Goal: Entertainment & Leisure: Consume media (video, audio)

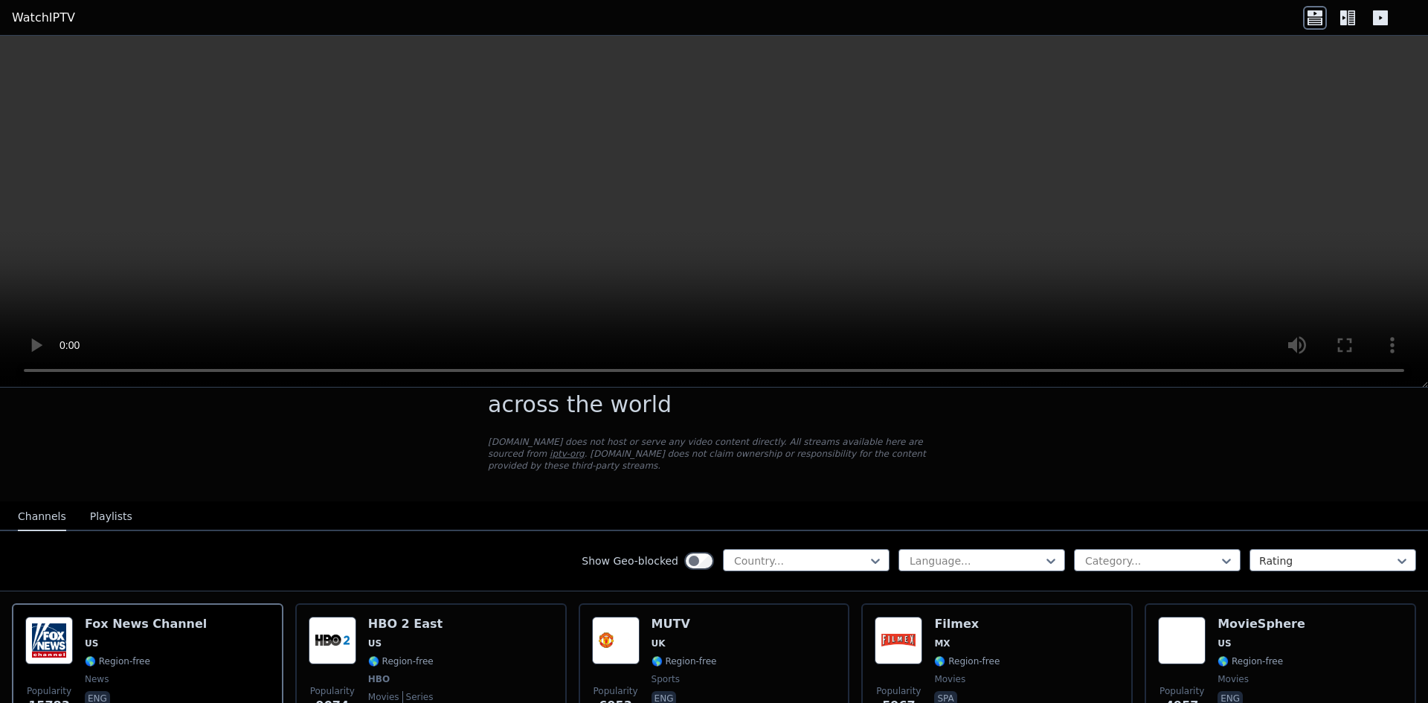
scroll to position [74, 0]
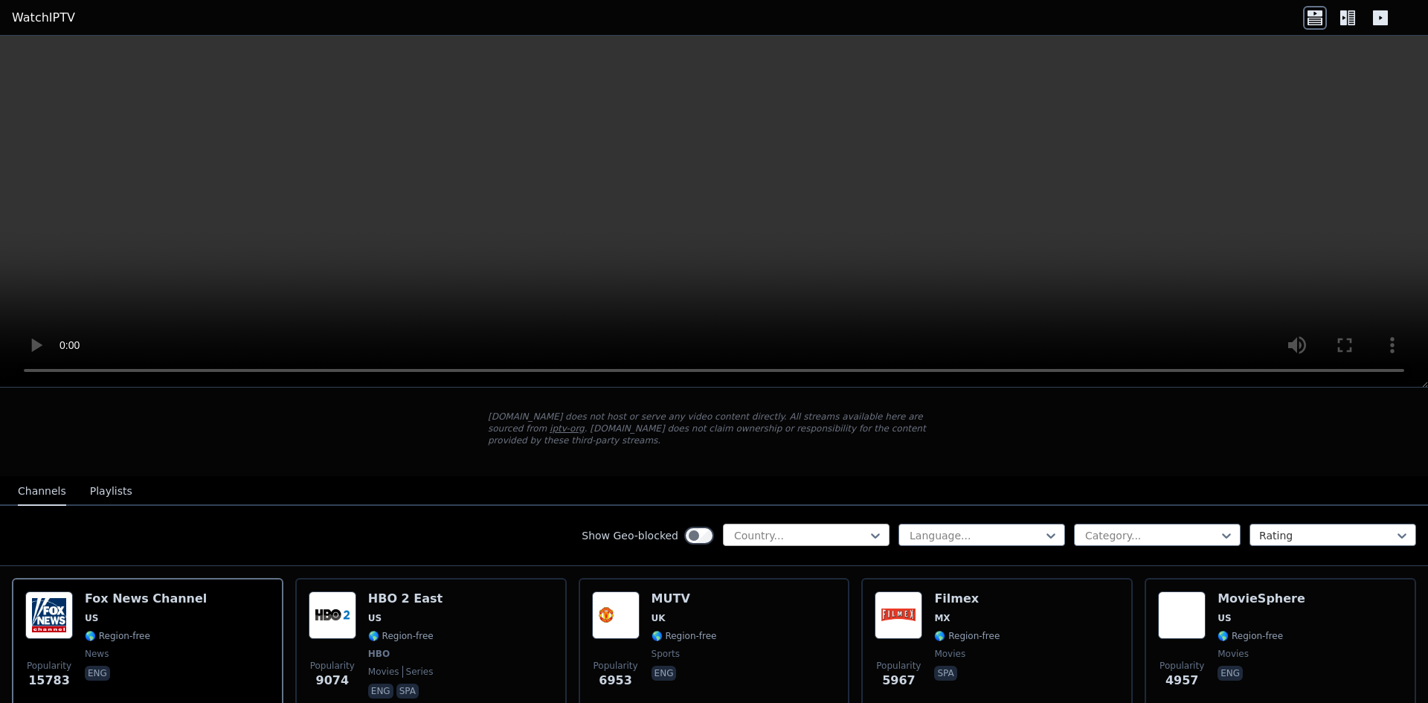
click at [779, 532] on div "Country..." at bounding box center [806, 535] width 167 height 22
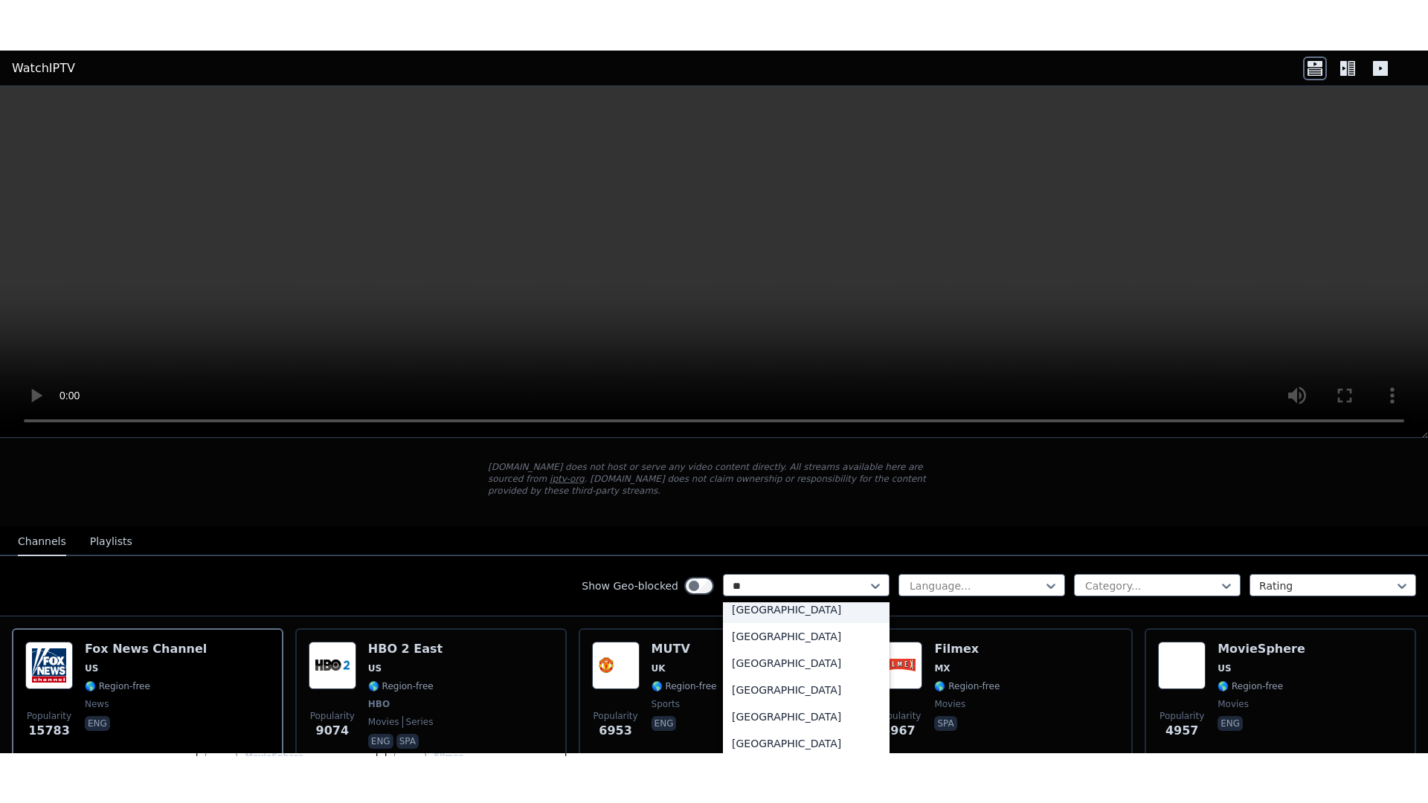
scroll to position [0, 0]
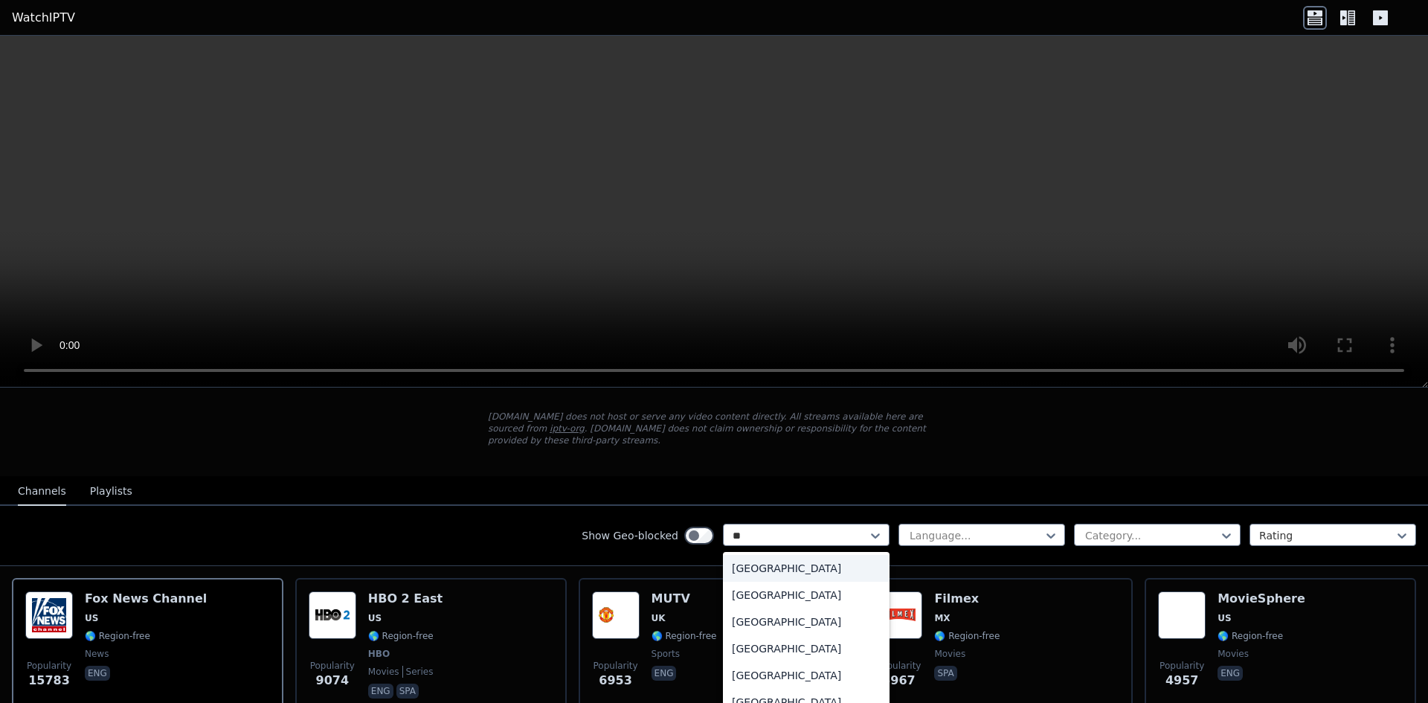
type input "***"
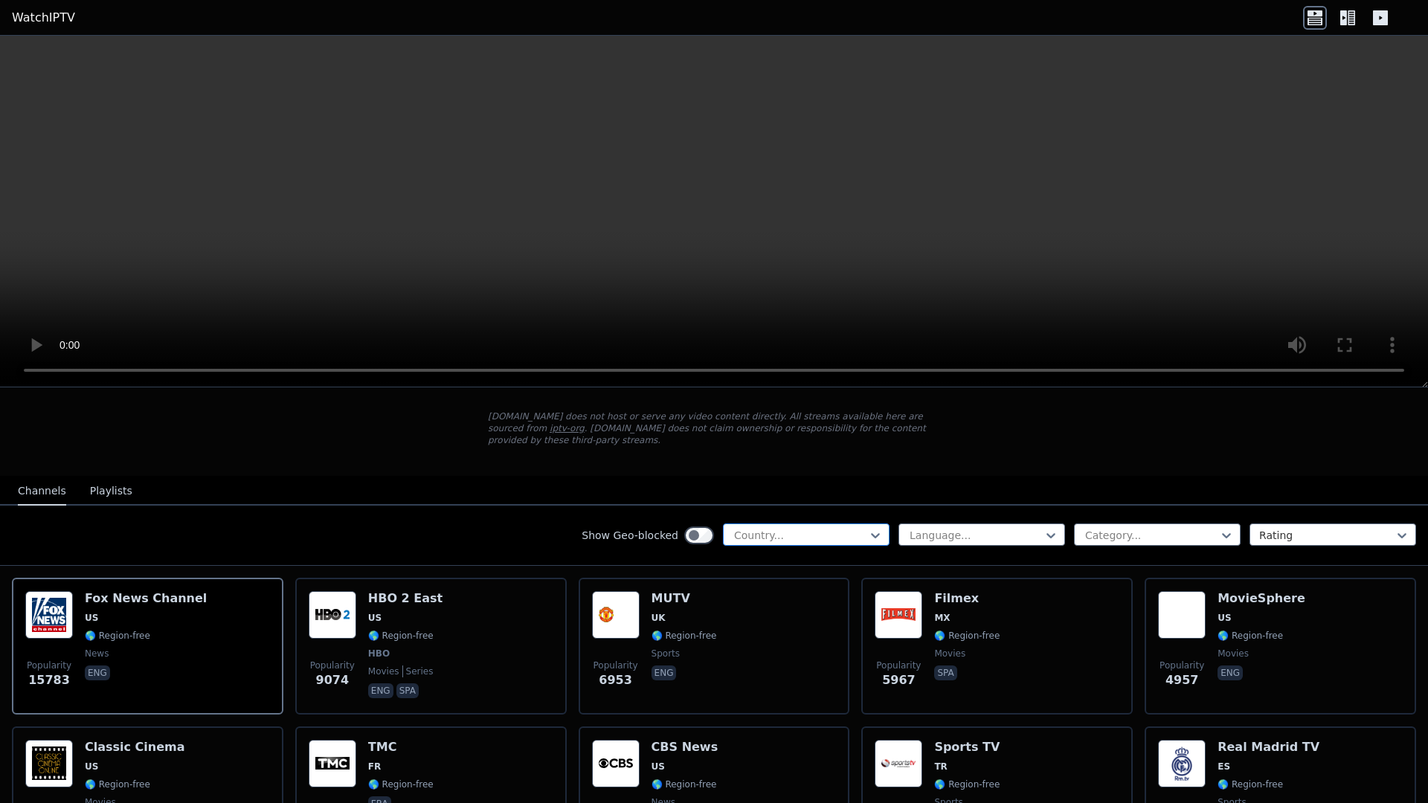
click at [795, 528] on div at bounding box center [800, 535] width 135 height 15
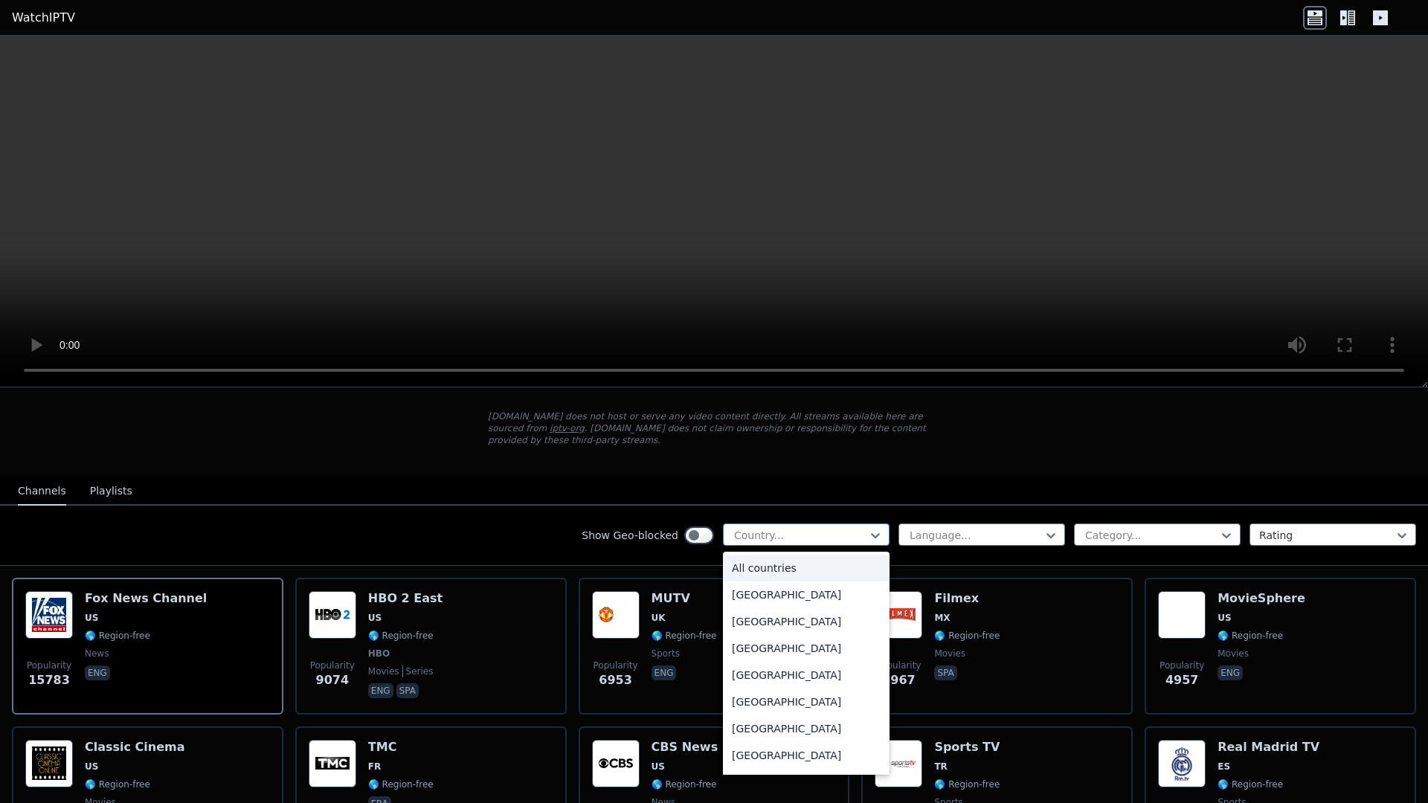
click at [796, 528] on div at bounding box center [800, 535] width 135 height 15
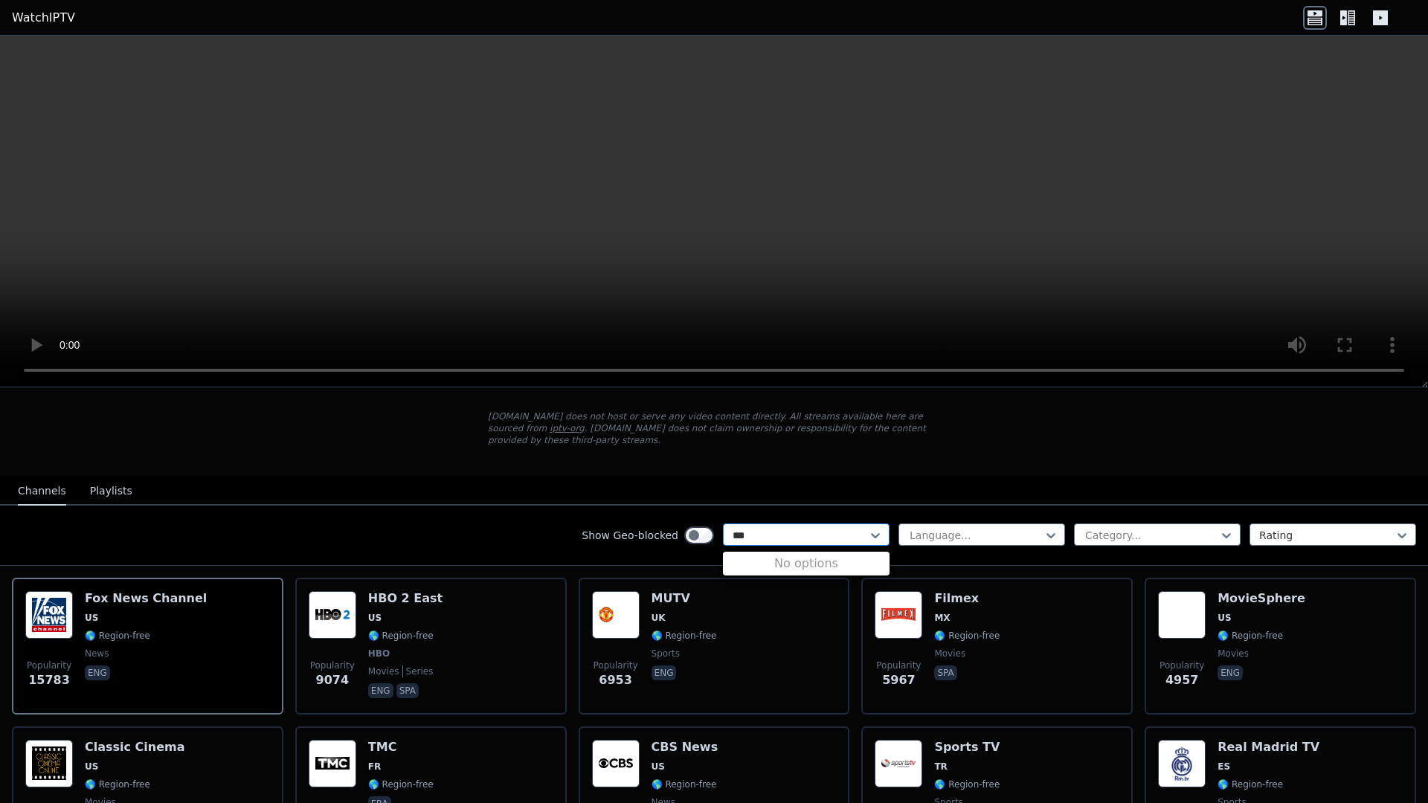
type input "**"
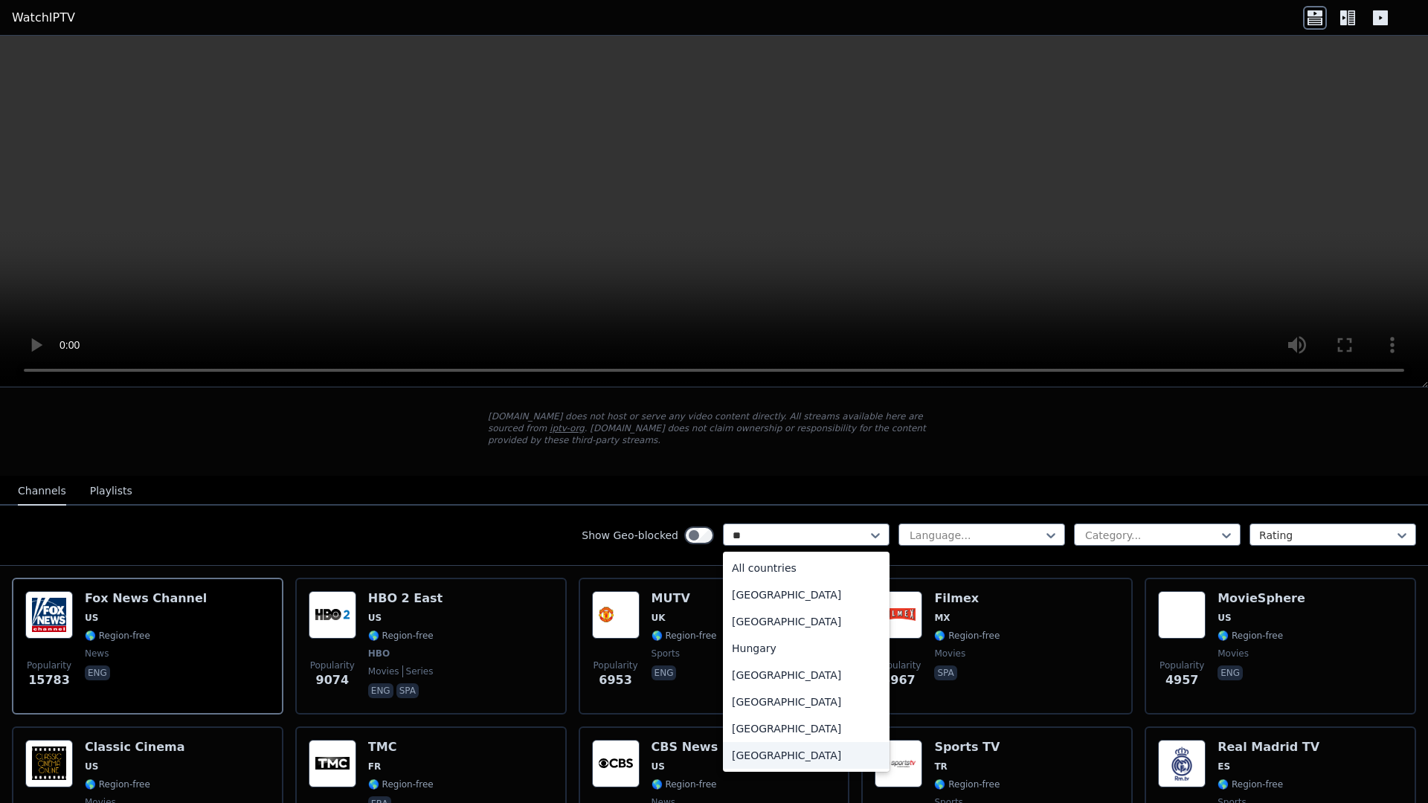
click at [816, 702] on div "[GEOGRAPHIC_DATA]" at bounding box center [806, 755] width 167 height 27
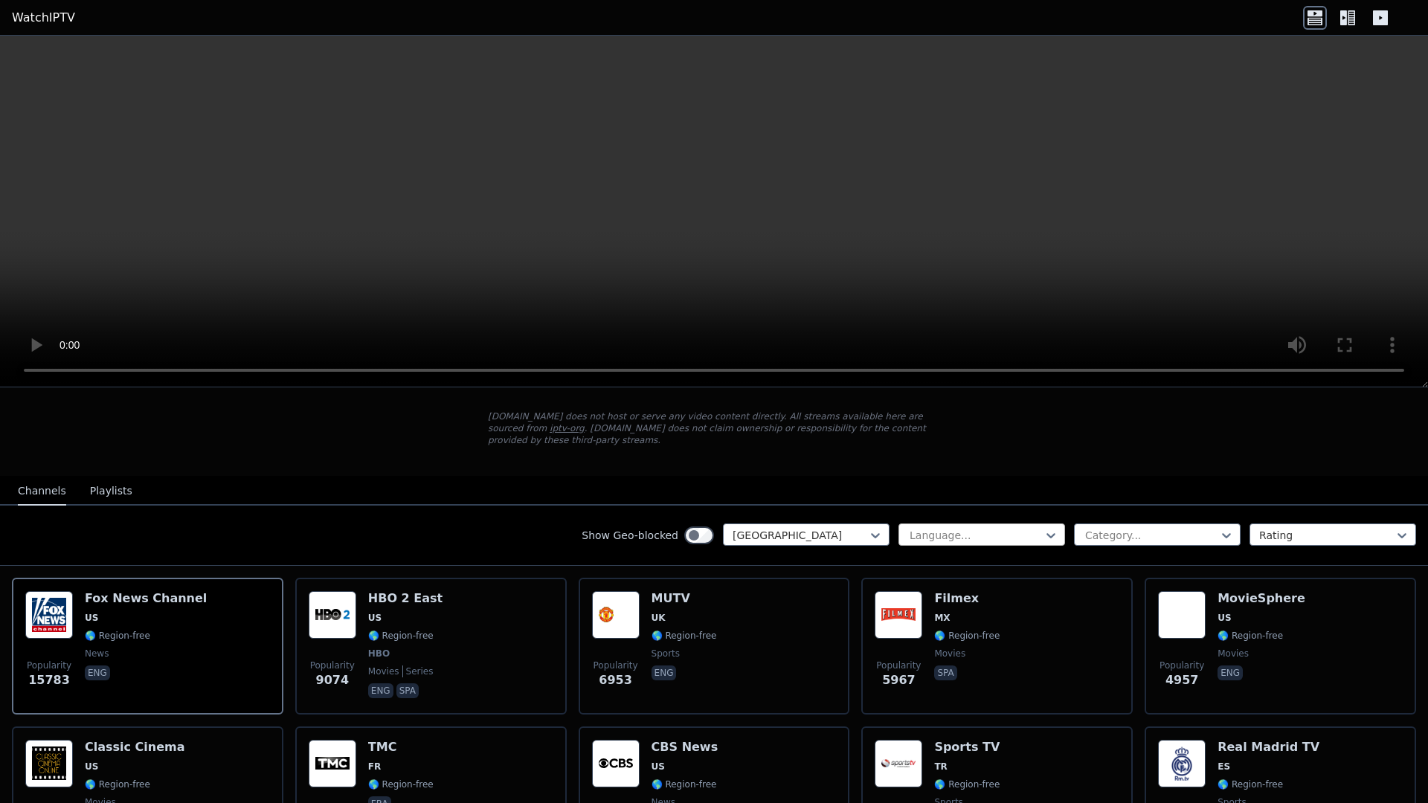
click at [972, 528] on div at bounding box center [975, 535] width 135 height 15
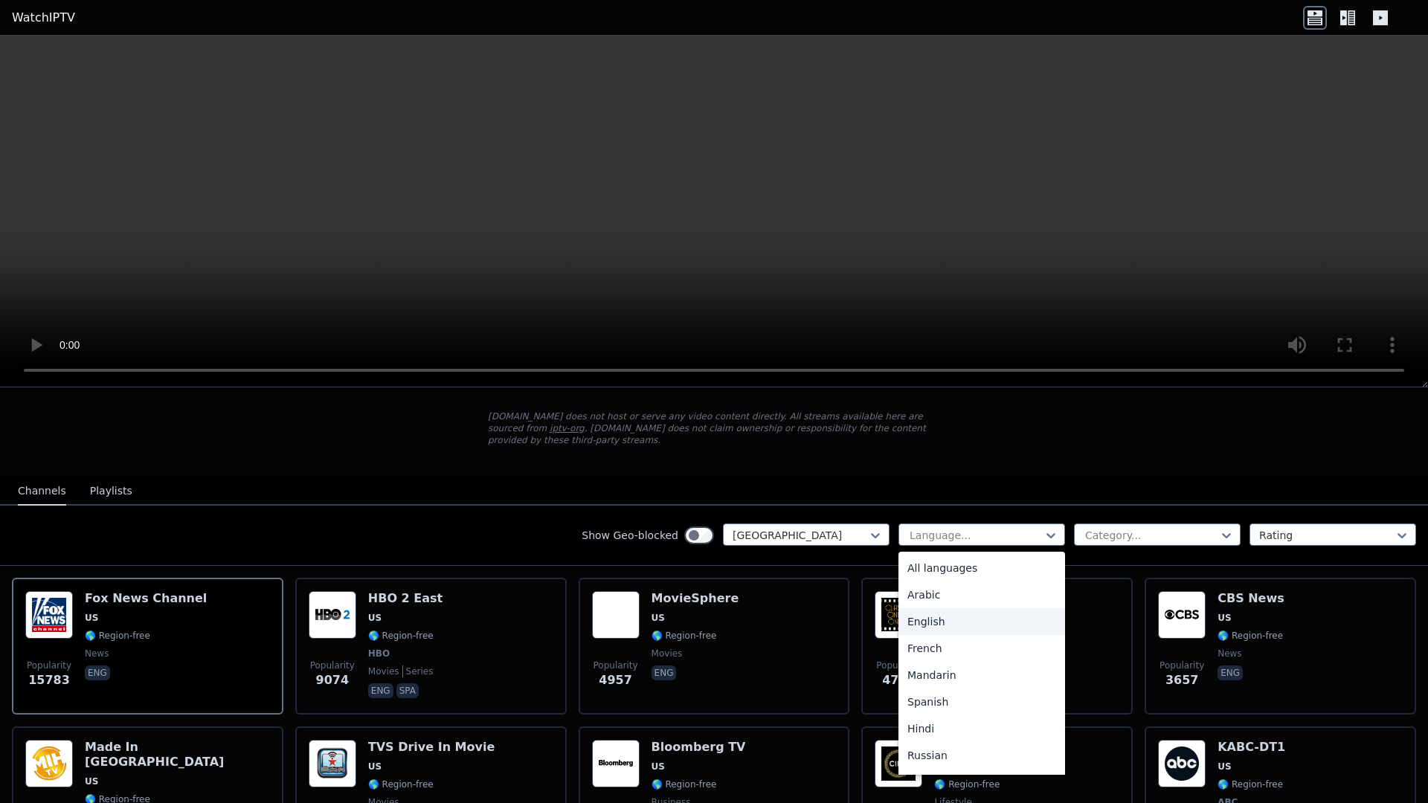
click at [962, 611] on div "English" at bounding box center [981, 621] width 167 height 27
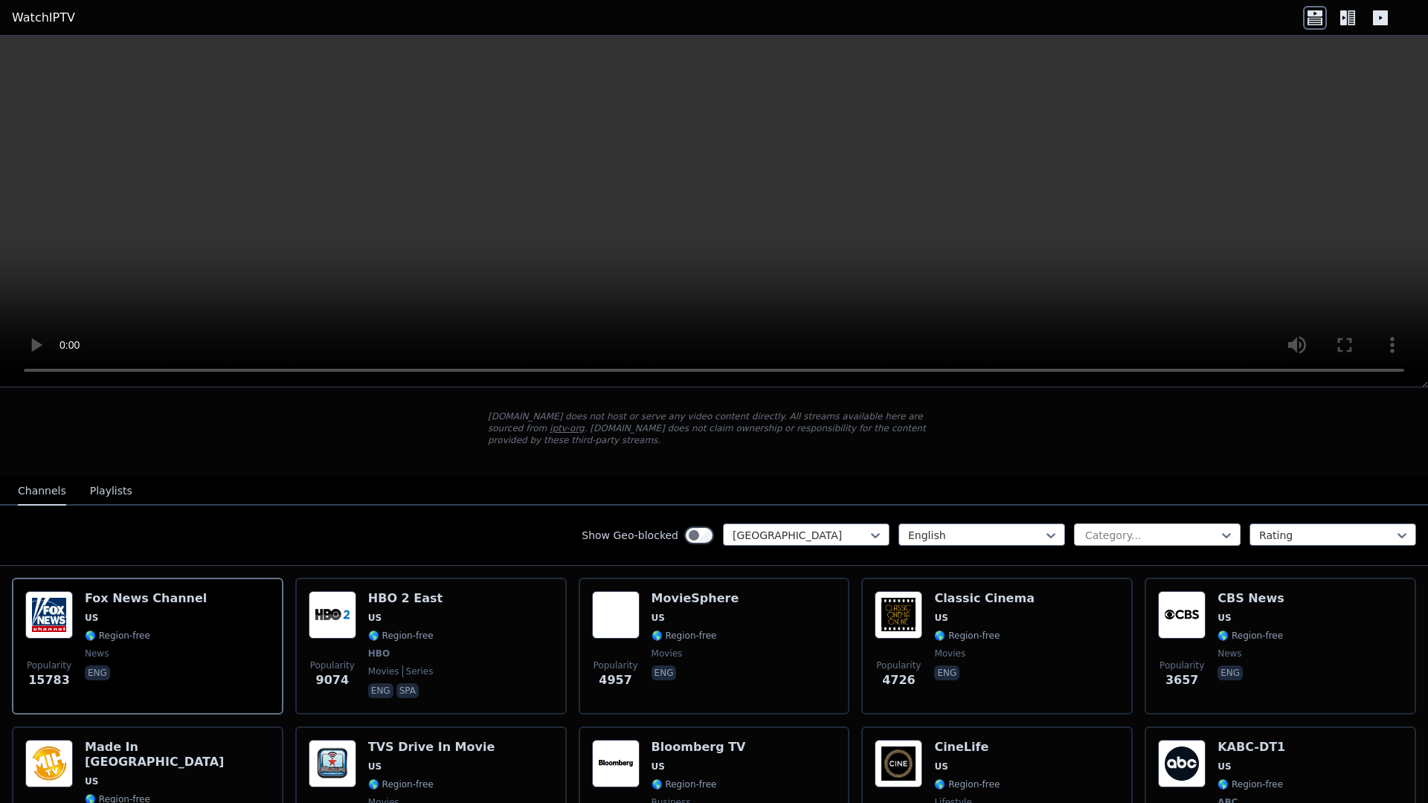
click at [1104, 528] on div at bounding box center [1151, 535] width 135 height 15
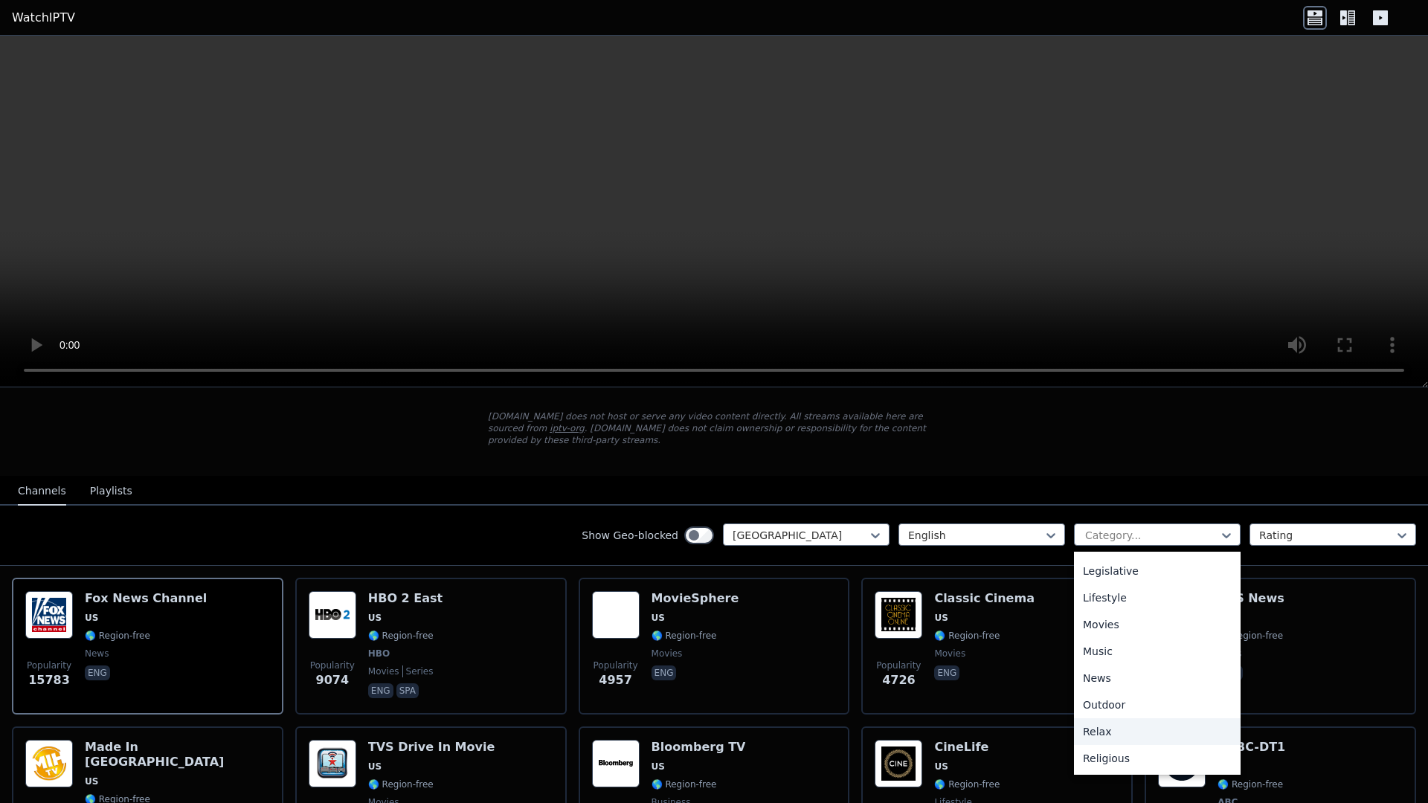
scroll to position [372, 0]
click at [522, 456] on div "WatchIPTV - Free IPTV streams from across the world [DOMAIN_NAME] does not host…" at bounding box center [714, 395] width 500 height 161
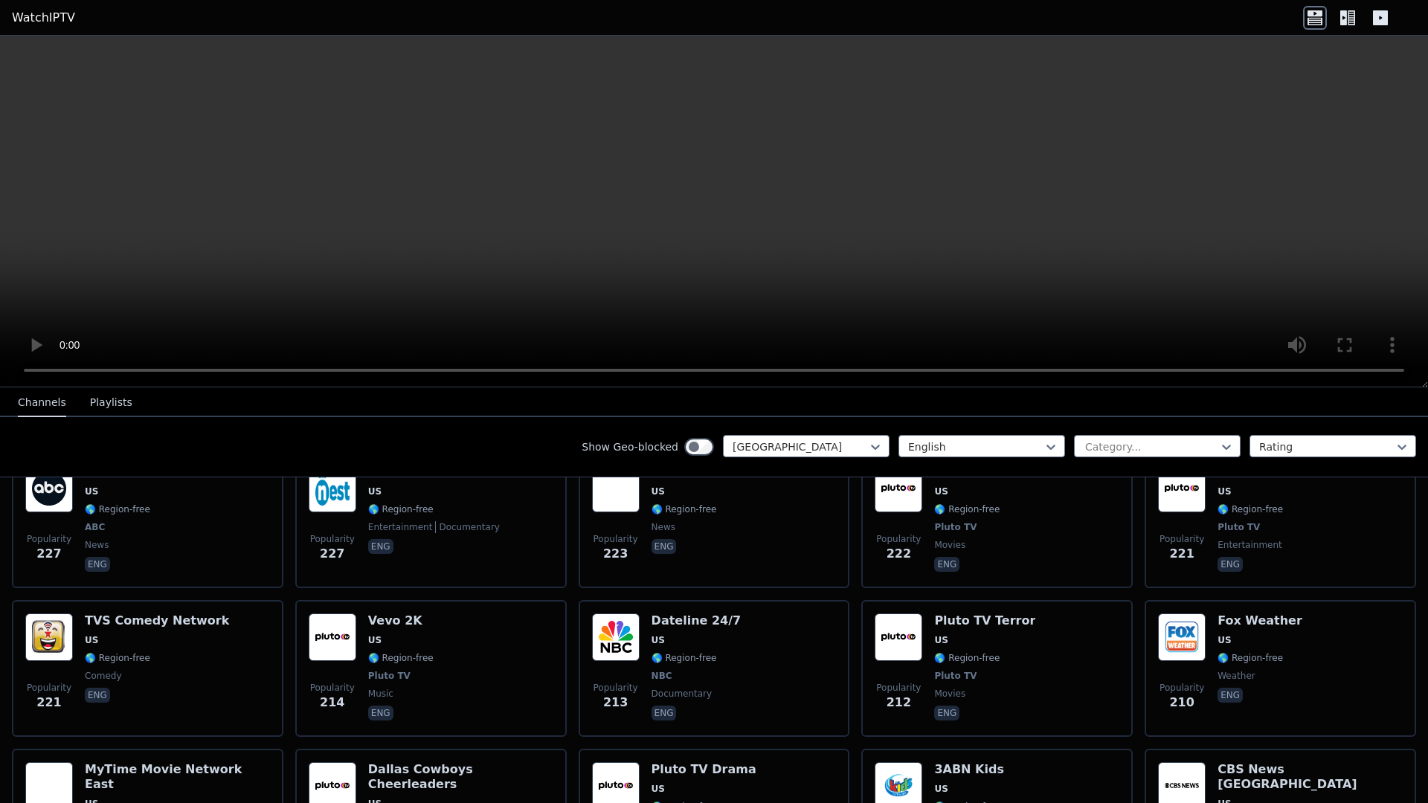
scroll to position [3159, 0]
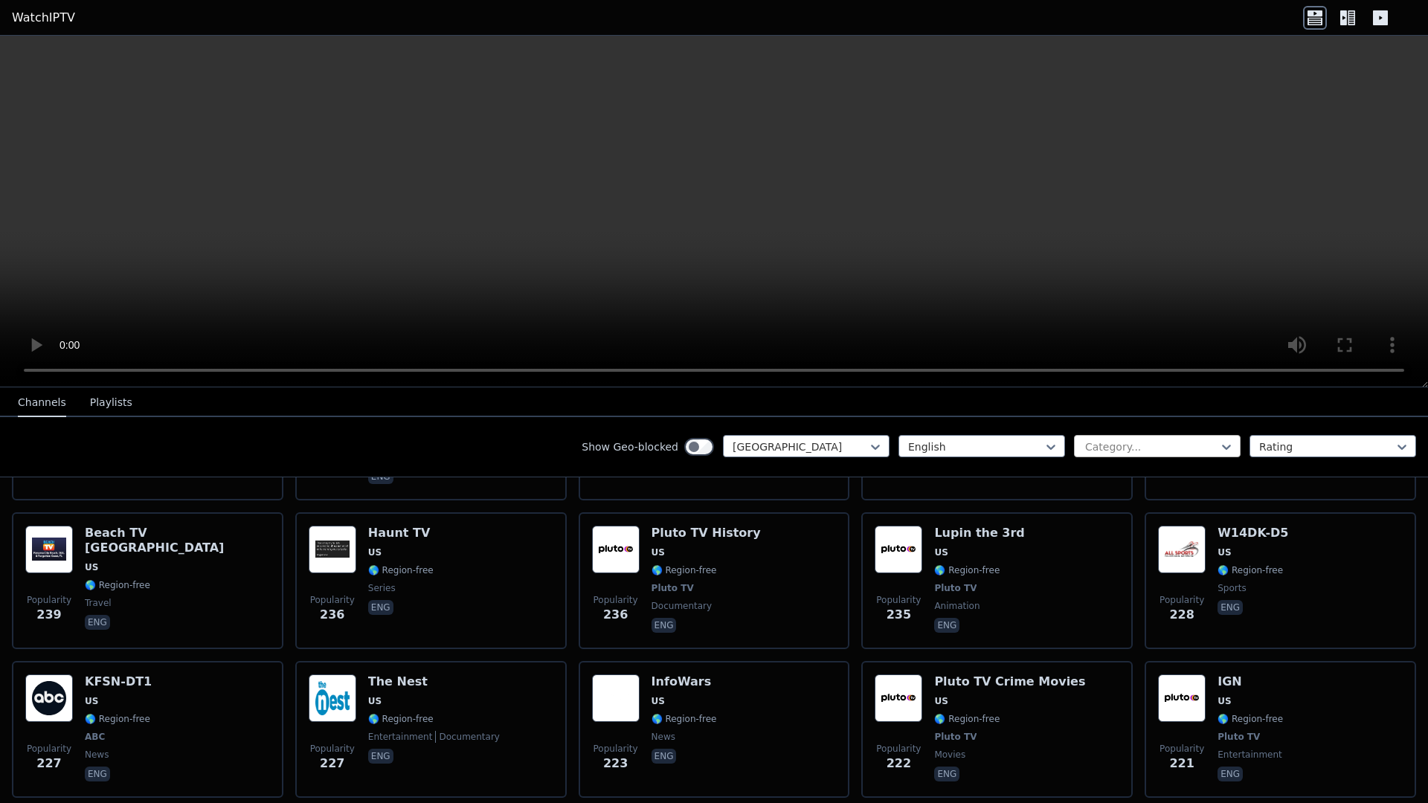
click at [1129, 446] on div at bounding box center [1151, 447] width 135 height 15
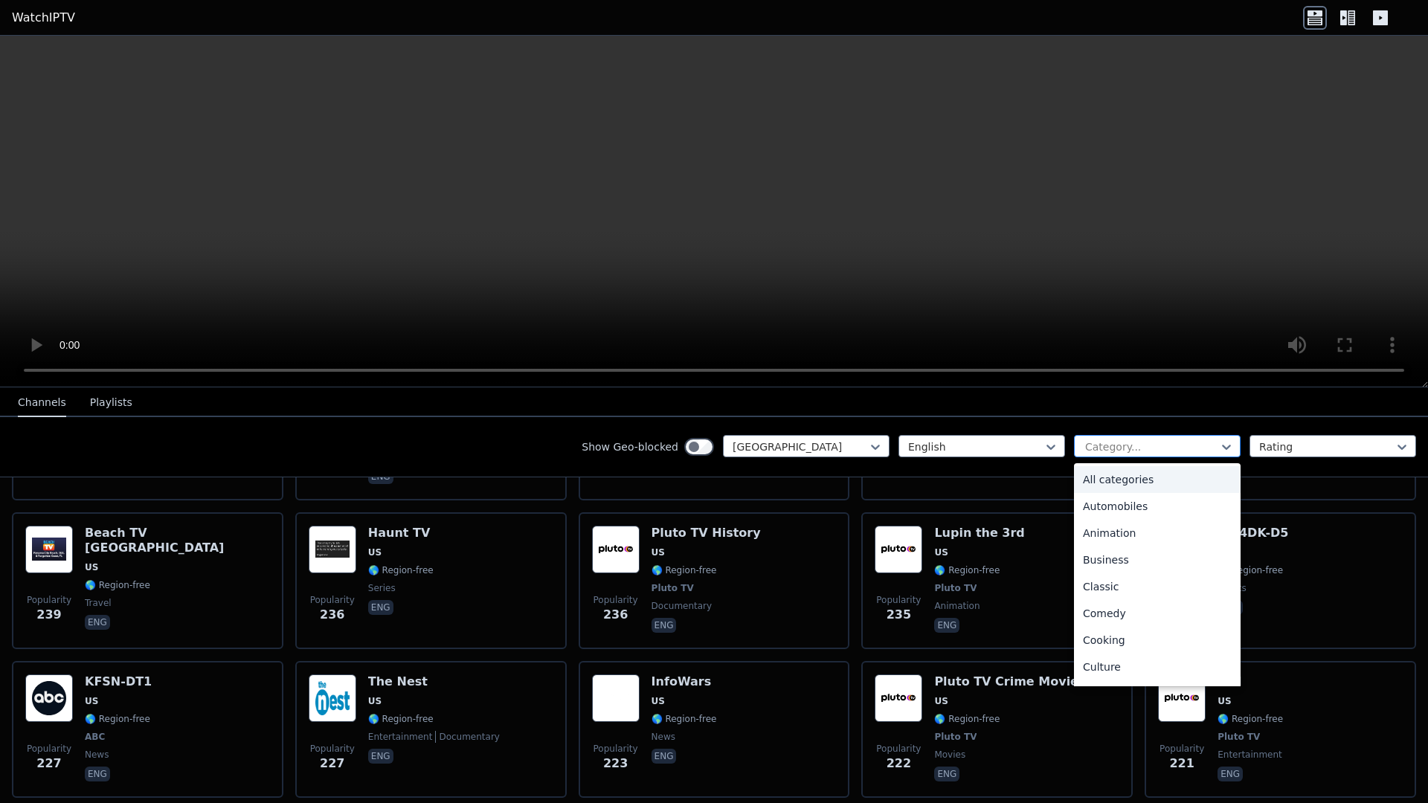
drag, startPoint x: 1125, startPoint y: 446, endPoint x: 1026, endPoint y: 454, distance: 99.2
click at [1124, 446] on div at bounding box center [1151, 447] width 135 height 15
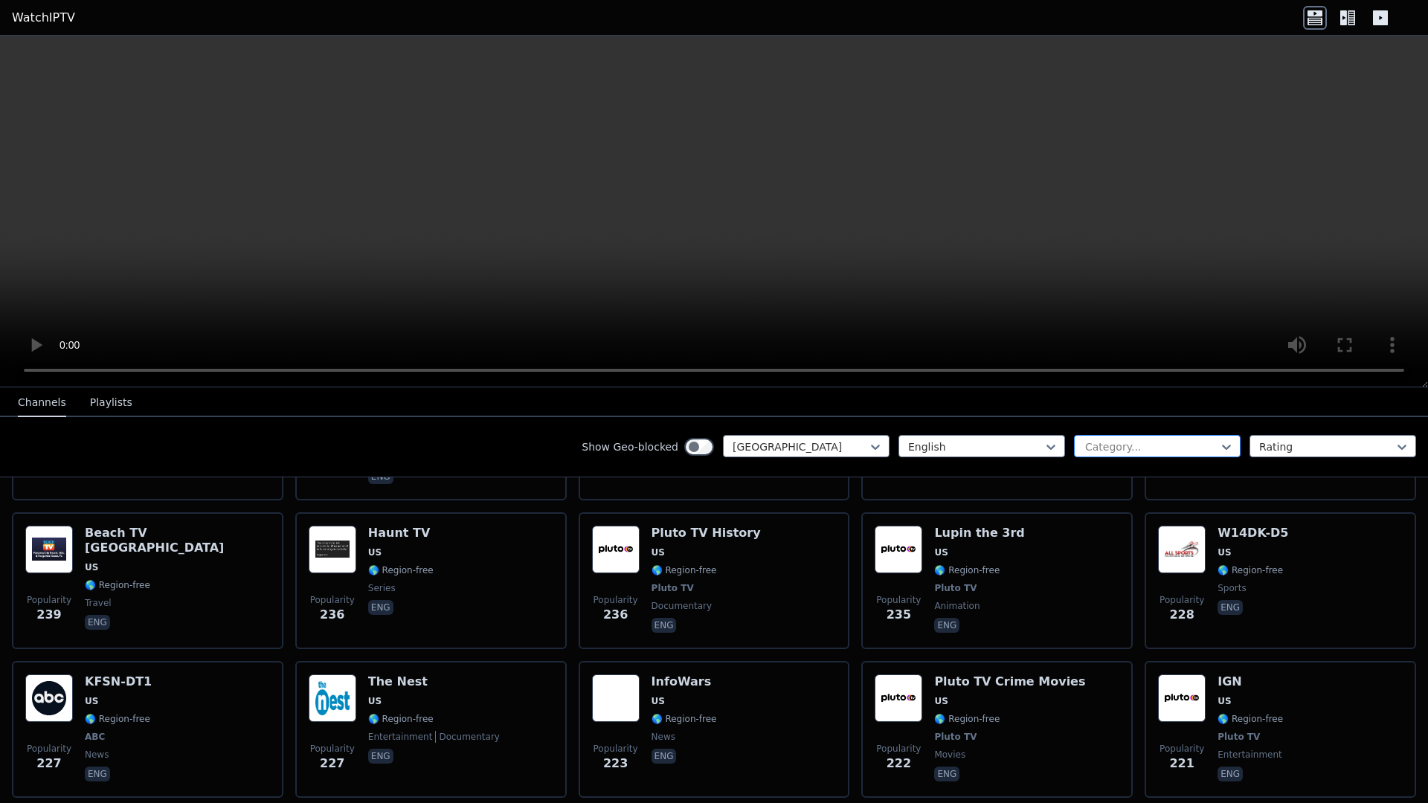
click at [1139, 452] on div at bounding box center [1151, 447] width 135 height 15
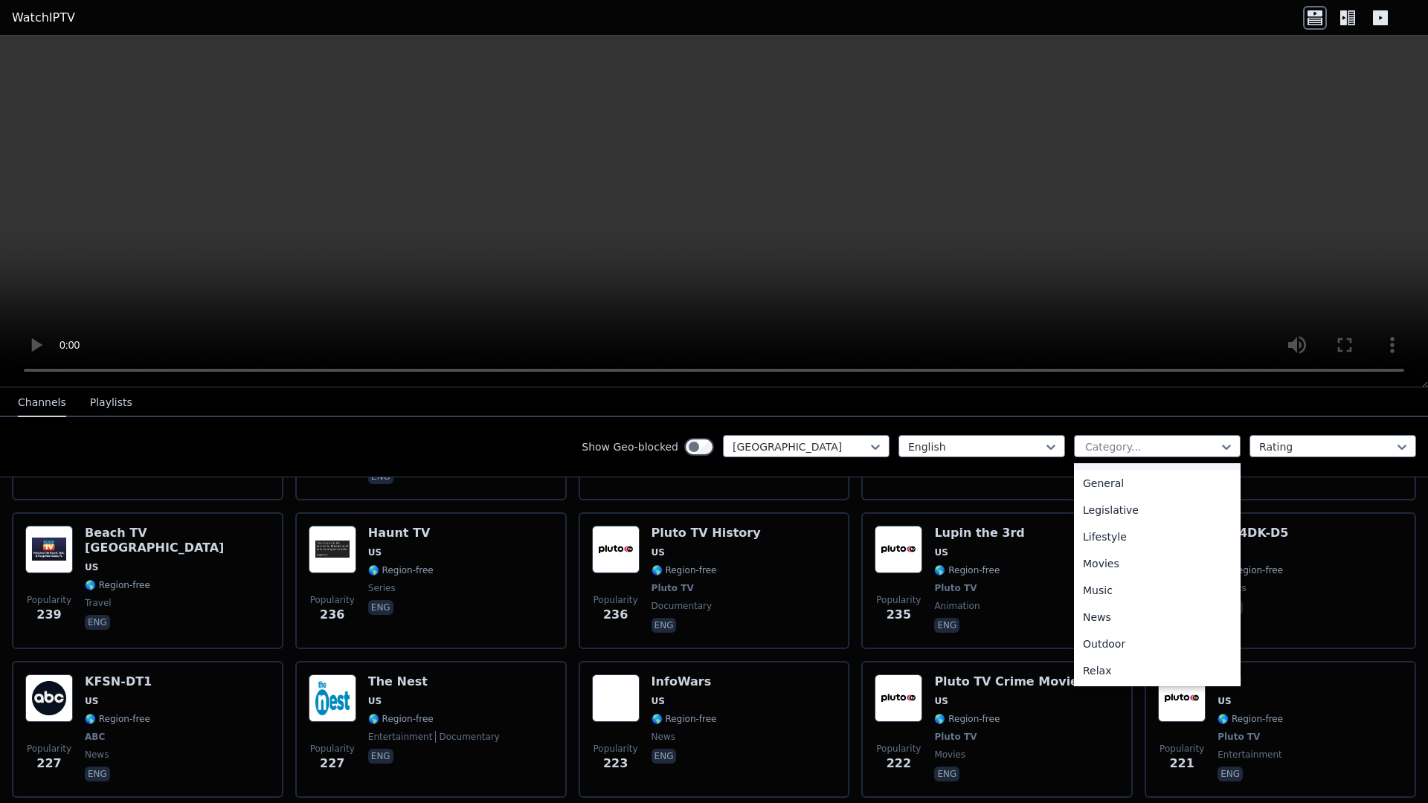
scroll to position [357, 0]
click at [1119, 569] on div "News" at bounding box center [1157, 577] width 167 height 27
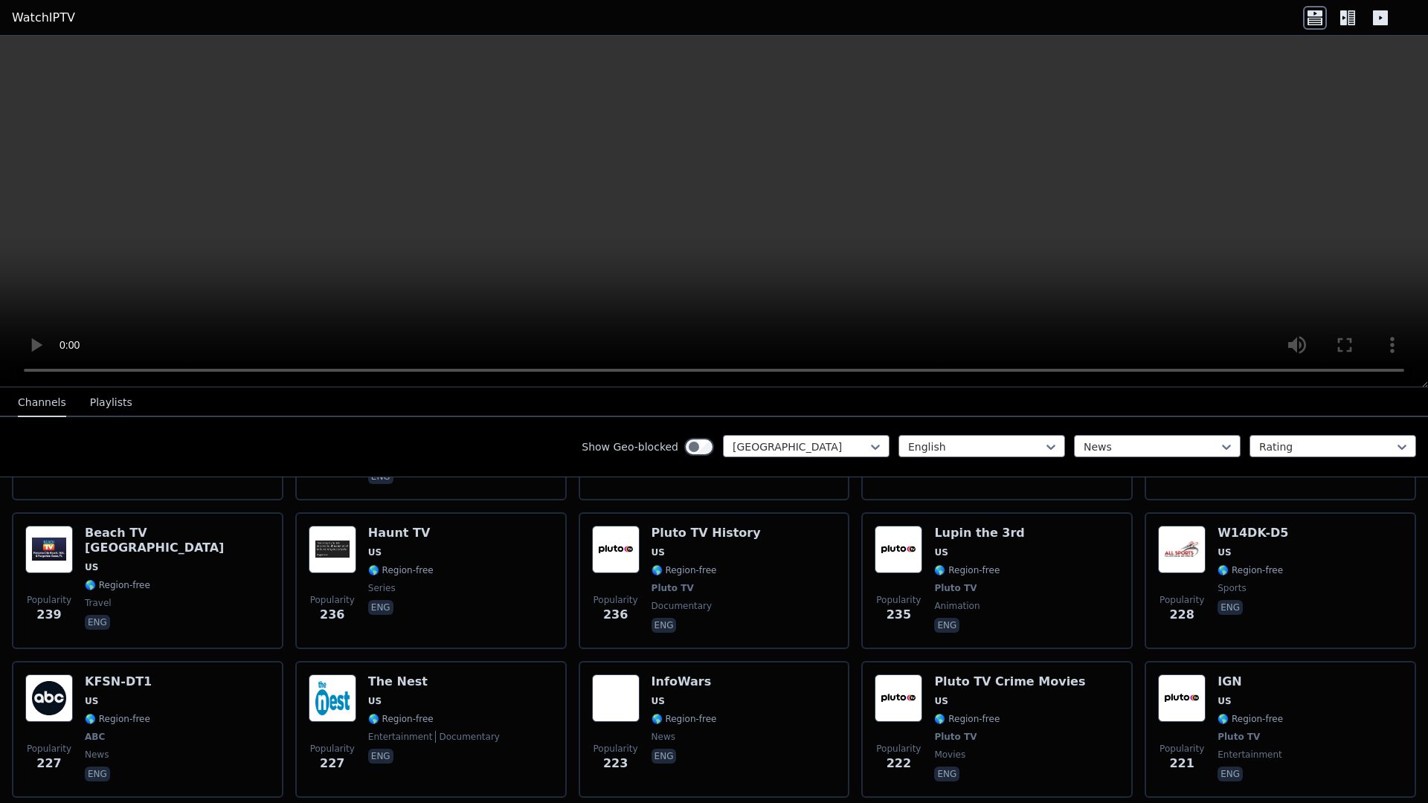
scroll to position [2822, 0]
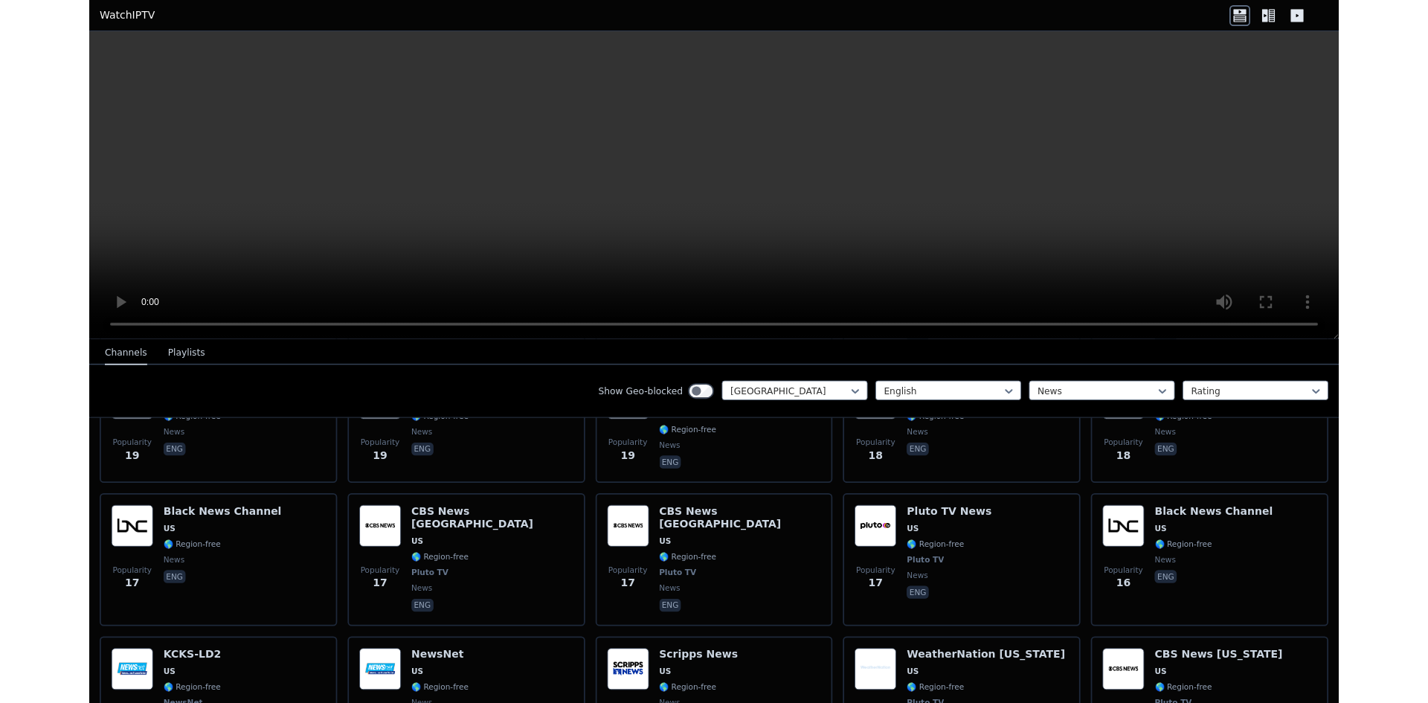
scroll to position [2710, 0]
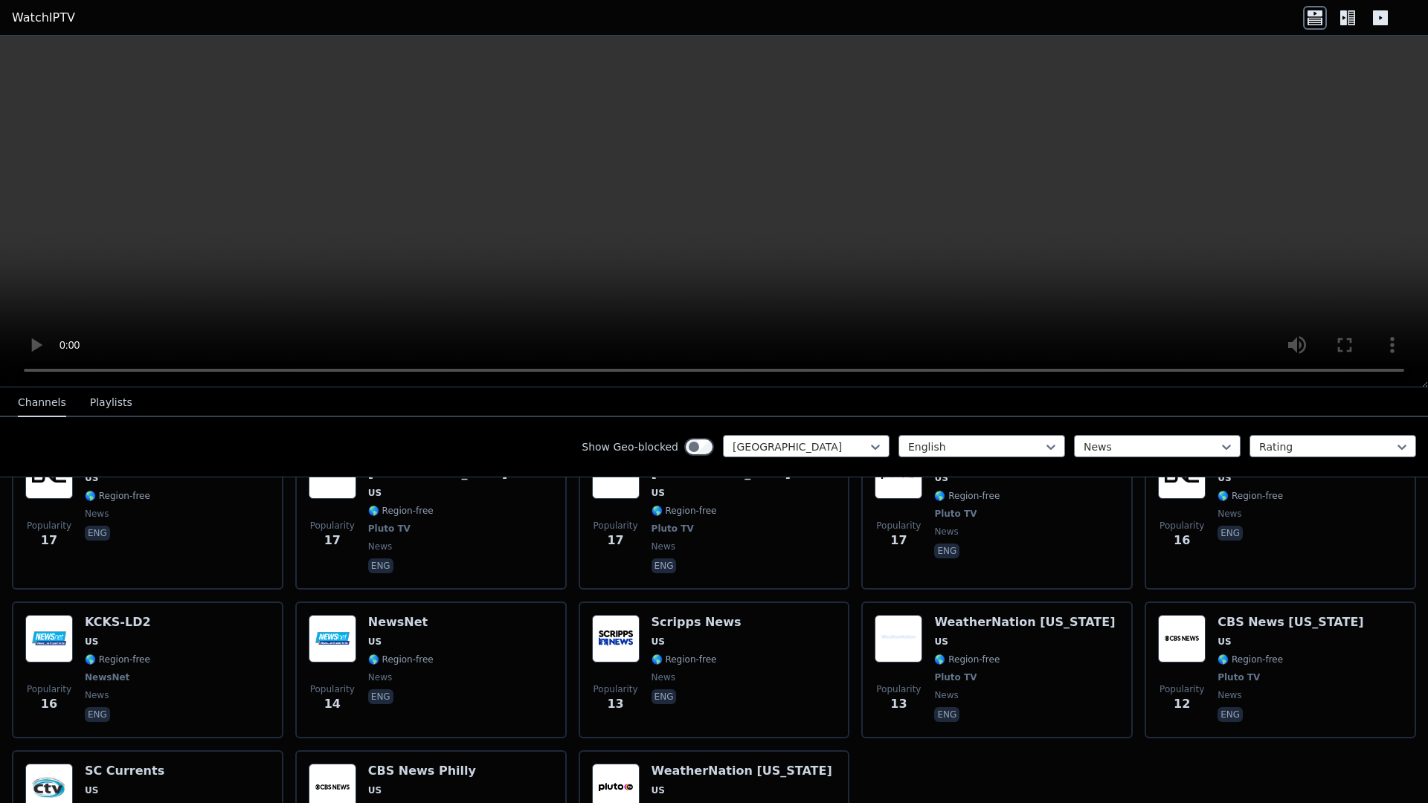
click at [396, 263] on video at bounding box center [714, 212] width 1428 height 352
